Goal: Find specific page/section: Find specific page/section

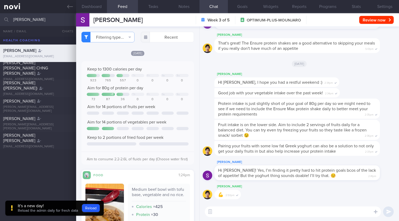
select select "7"
click at [90, 207] on button "Reload" at bounding box center [91, 208] width 18 height 8
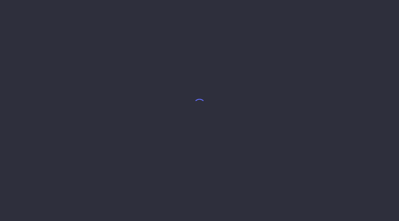
select select "7"
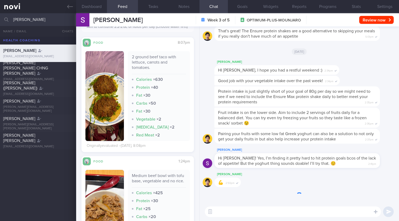
scroll to position [186, 0]
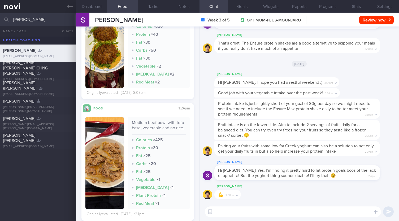
click at [59, 17] on input "[PERSON_NAME]" at bounding box center [199, 19] width 399 height 13
click at [93, 7] on button "Dashboard" at bounding box center [91, 6] width 31 height 13
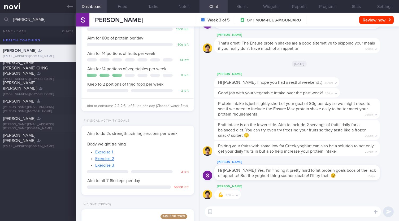
scroll to position [134, 0]
